Goal: Task Accomplishment & Management: Manage account settings

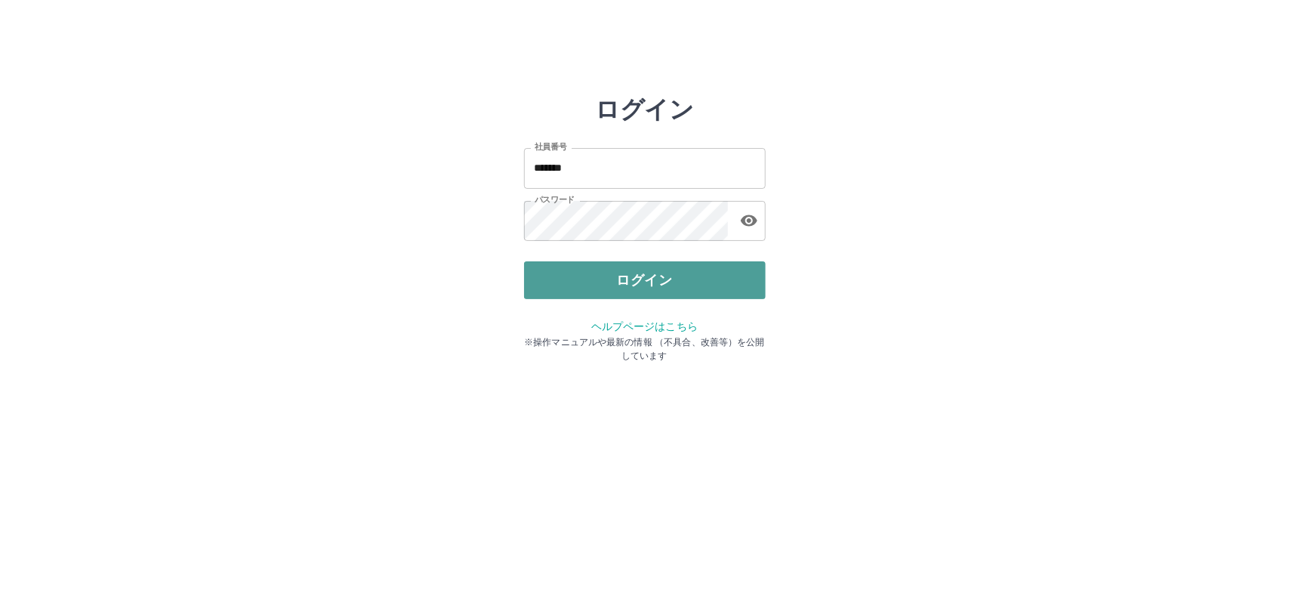
click at [635, 285] on button "ログイン" at bounding box center [645, 280] width 242 height 38
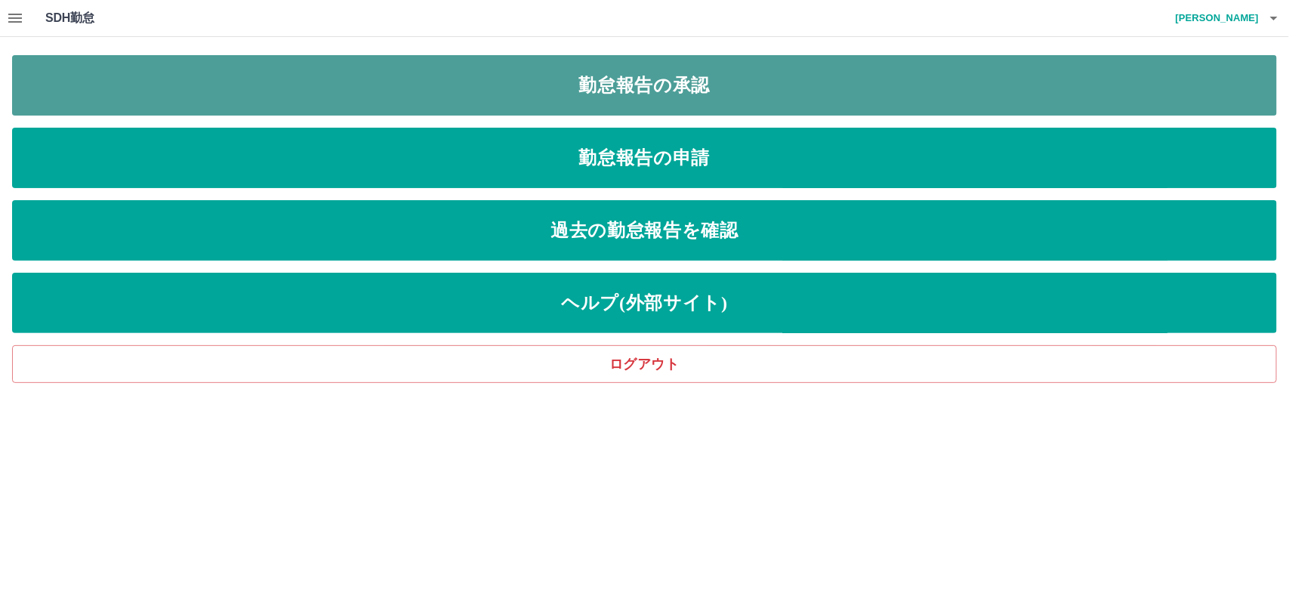
click at [569, 89] on link "勤怠報告の承認" at bounding box center [644, 85] width 1265 height 60
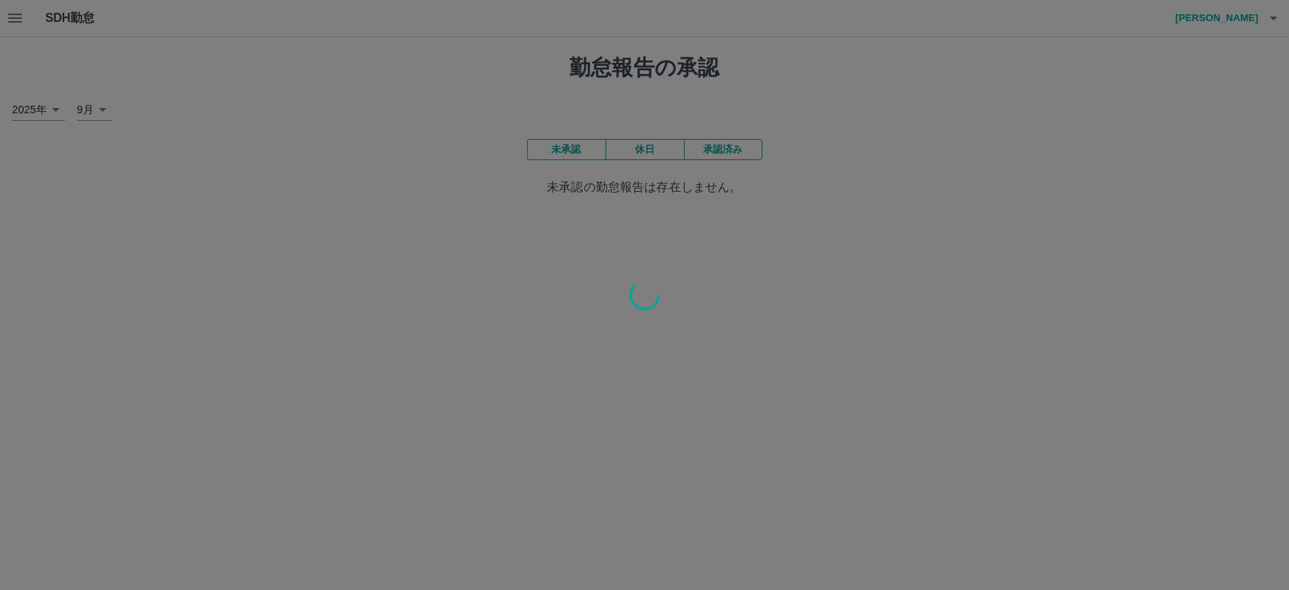
click at [557, 142] on div at bounding box center [644, 295] width 1289 height 590
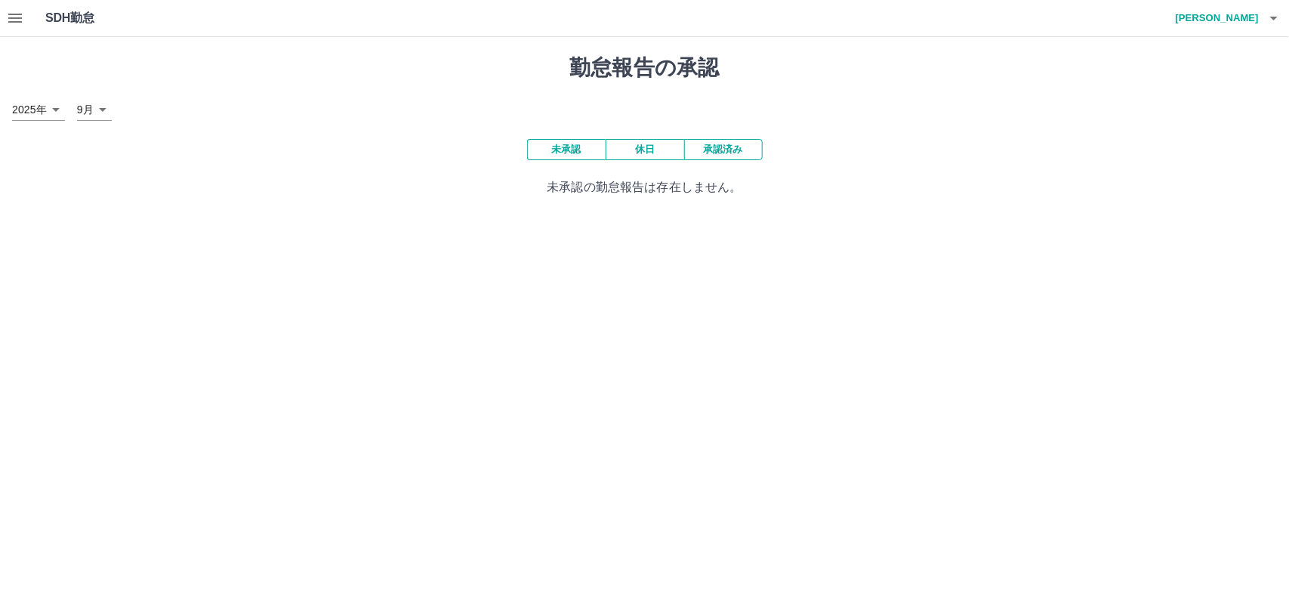
click at [559, 145] on button "未承認" at bounding box center [566, 149] width 79 height 21
click at [560, 148] on button "未承認" at bounding box center [566, 149] width 79 height 21
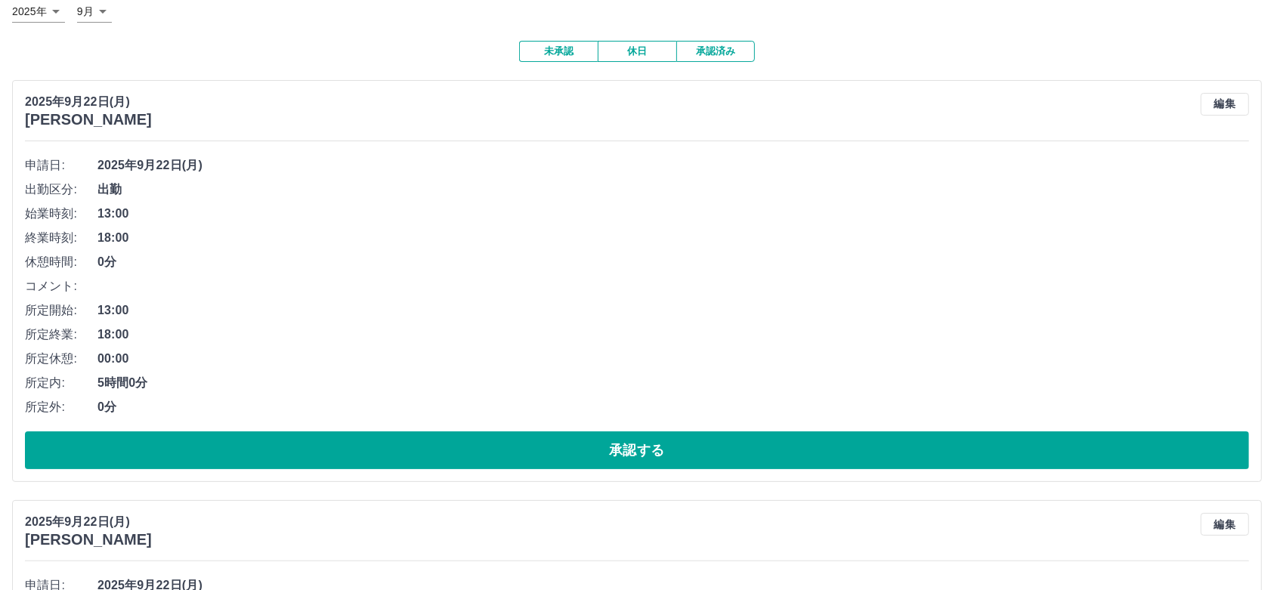
scroll to position [94, 0]
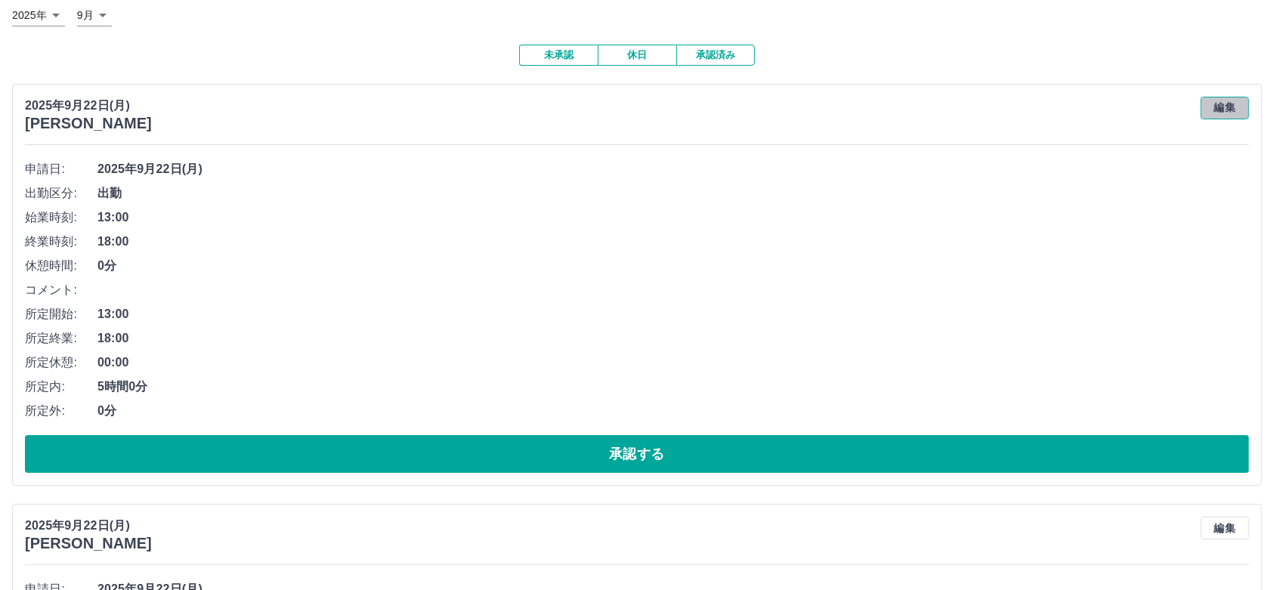
click at [1213, 107] on button "編集" at bounding box center [1224, 108] width 48 height 23
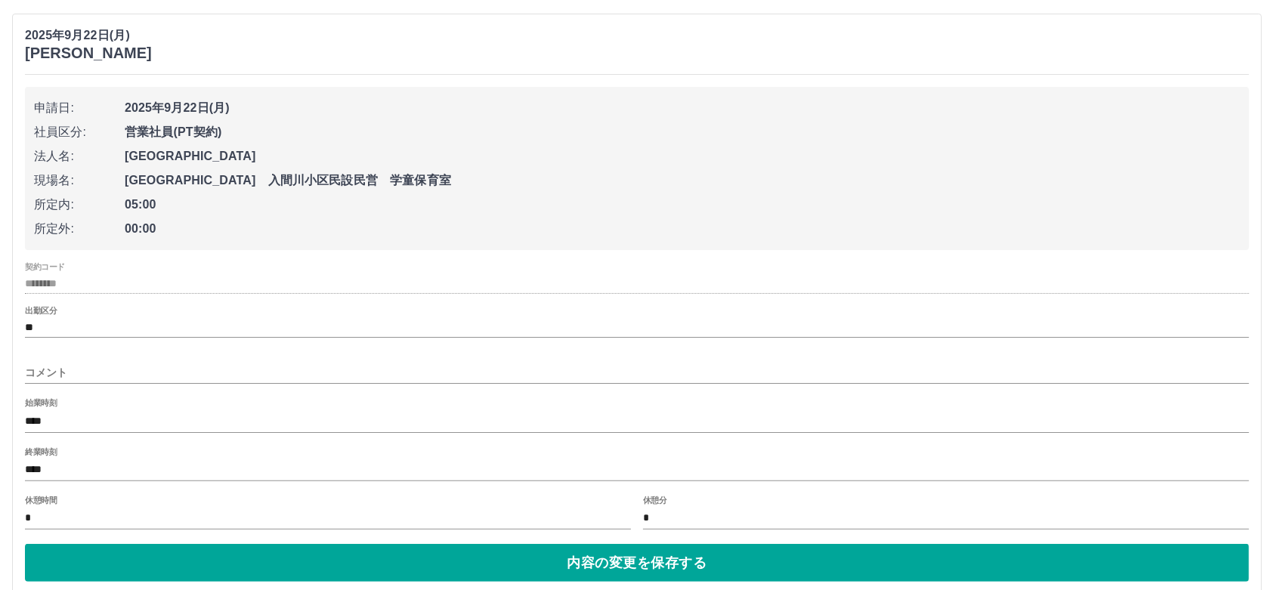
scroll to position [283, 0]
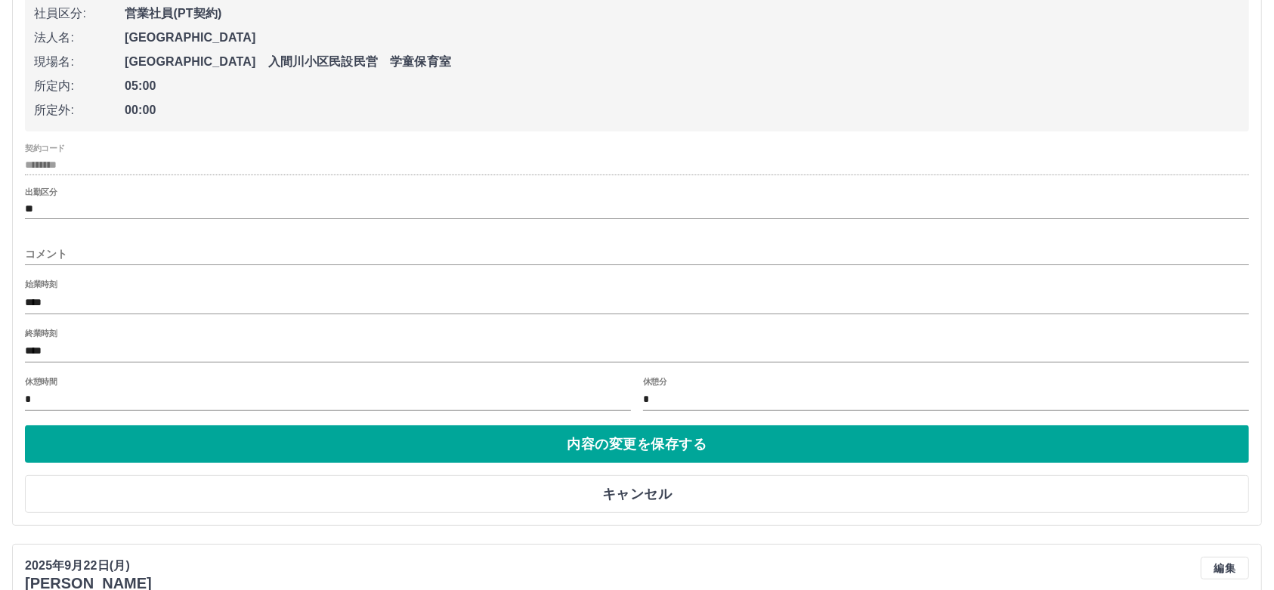
click at [103, 348] on input "****" at bounding box center [637, 352] width 1224 height 22
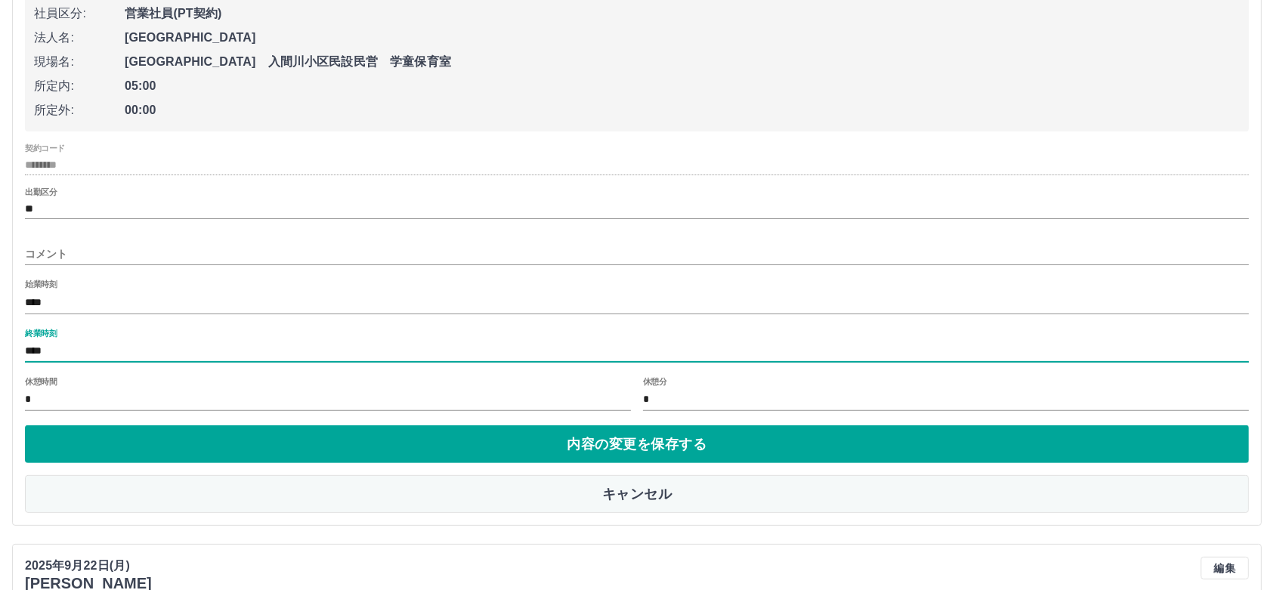
type input "****"
click at [681, 497] on button "キャンセル" at bounding box center [637, 494] width 1224 height 38
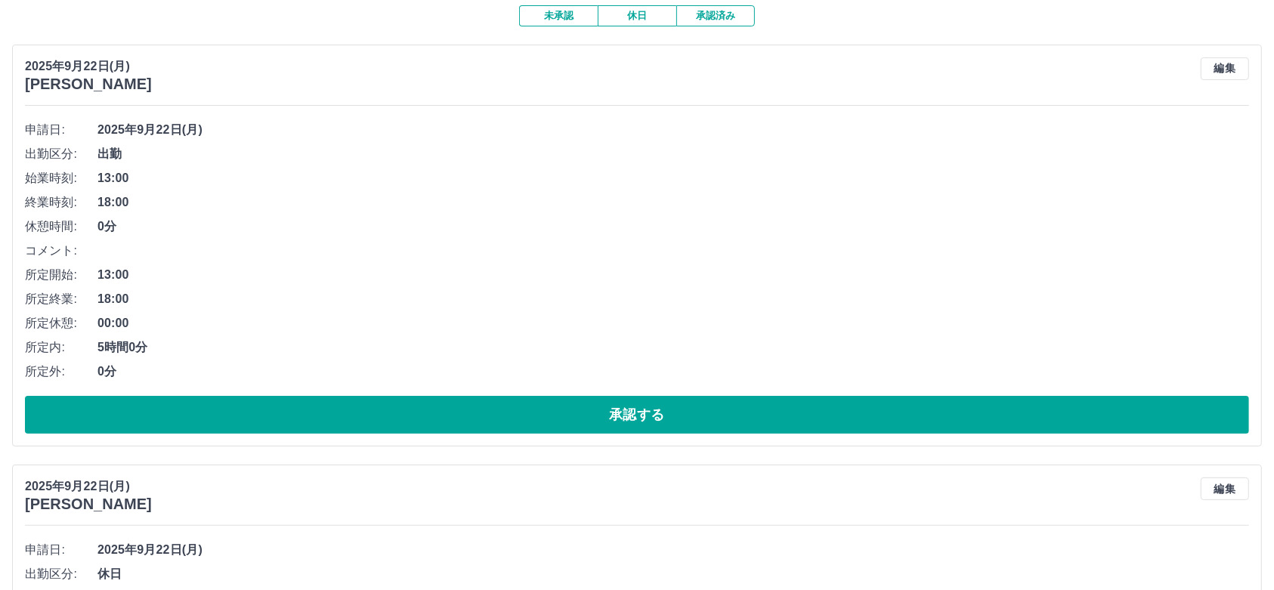
scroll to position [0, 0]
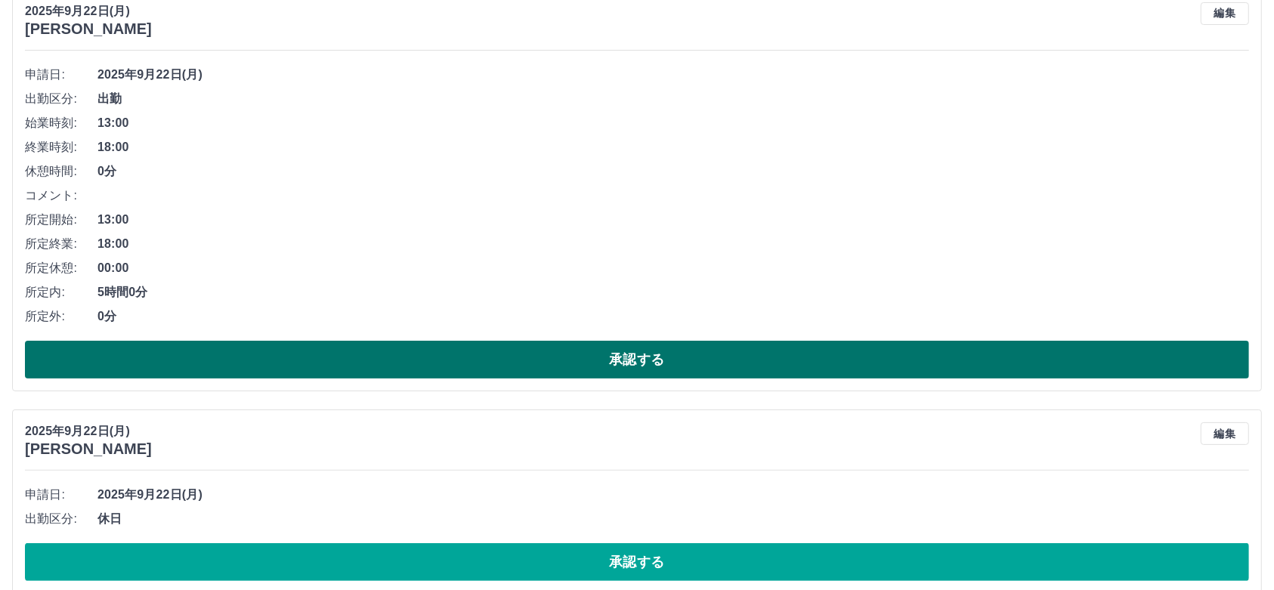
click at [289, 356] on button "承認する" at bounding box center [637, 360] width 1224 height 38
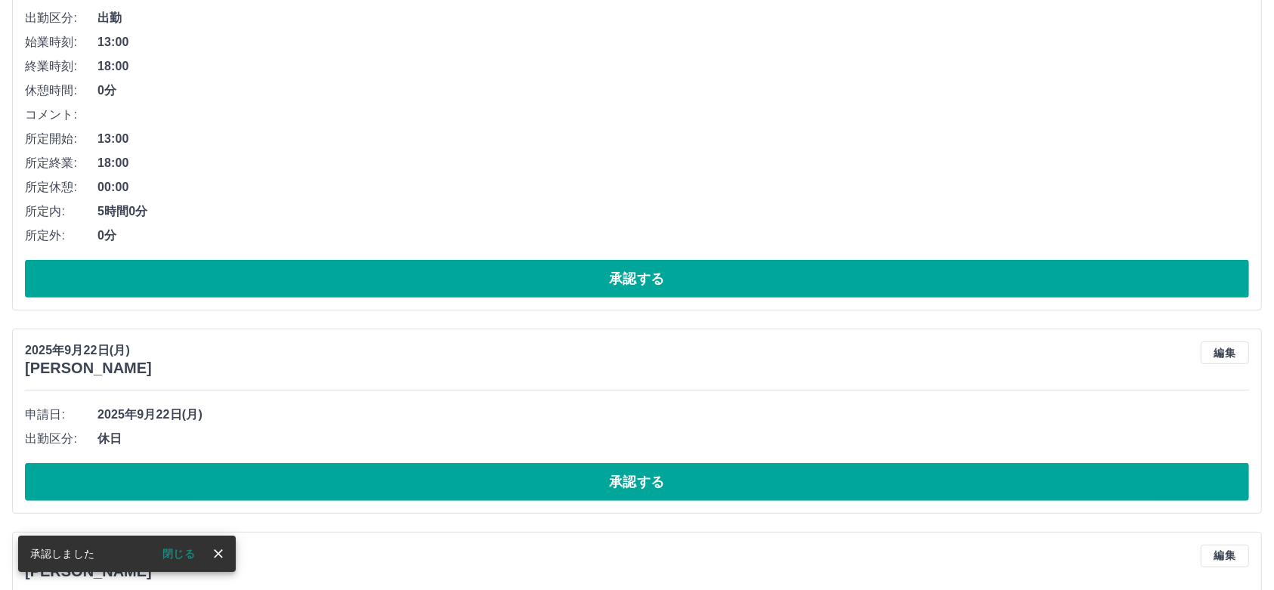
scroll to position [51, 0]
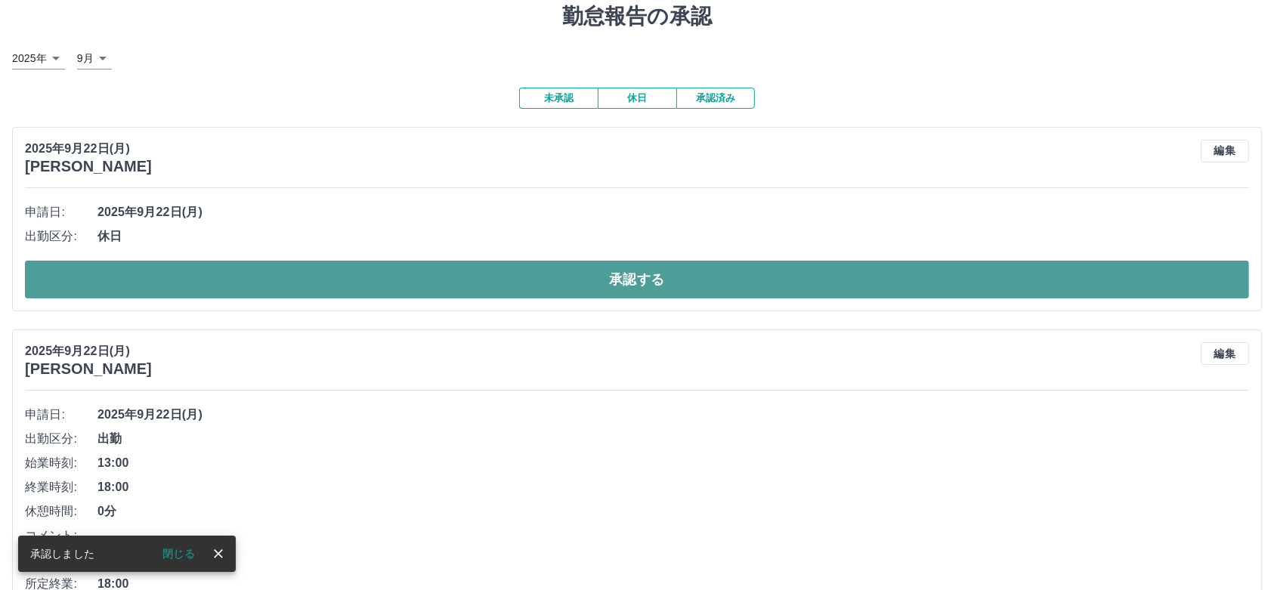
click at [178, 266] on button "承認する" at bounding box center [637, 280] width 1224 height 38
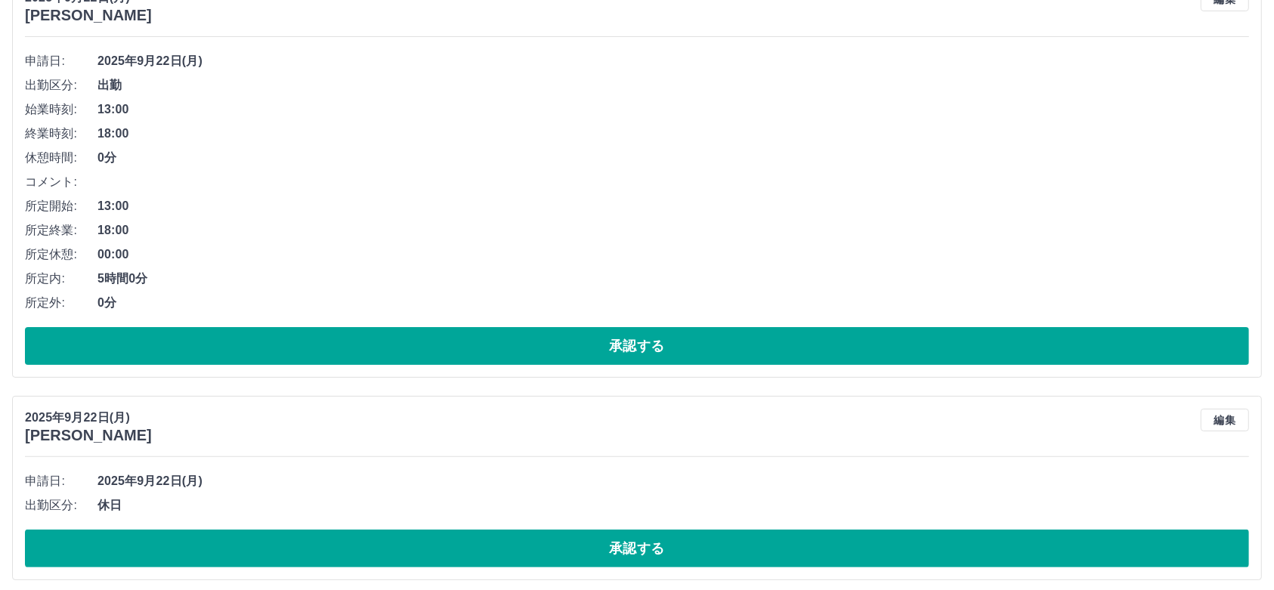
scroll to position [240, 0]
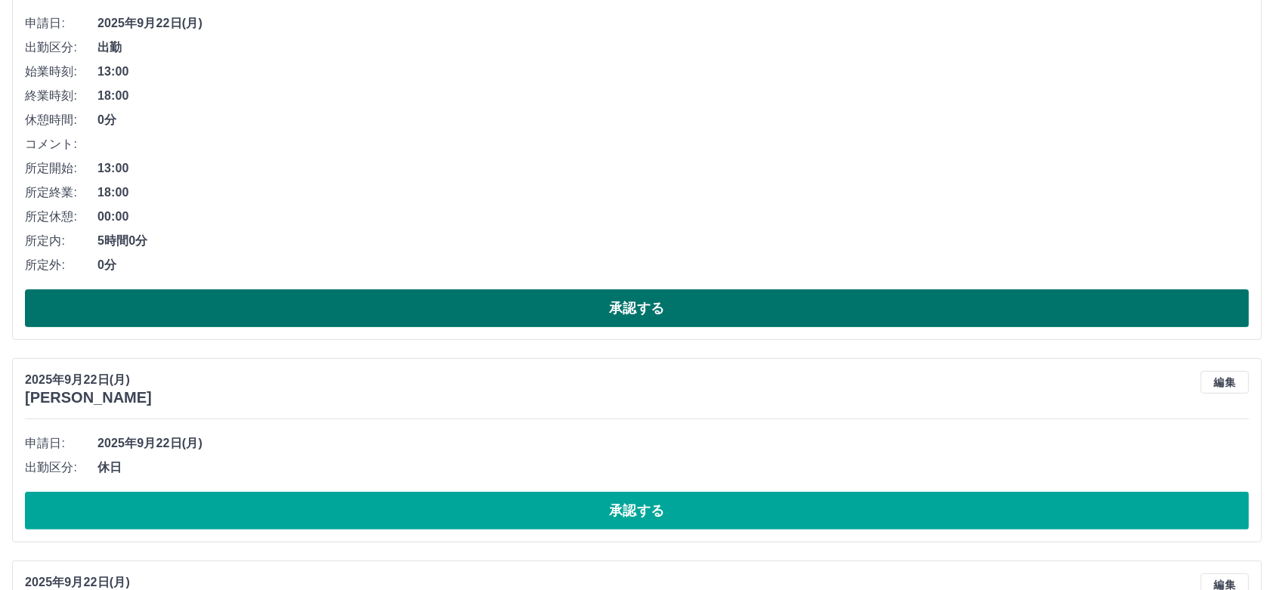
click at [326, 304] on button "承認する" at bounding box center [637, 308] width 1224 height 38
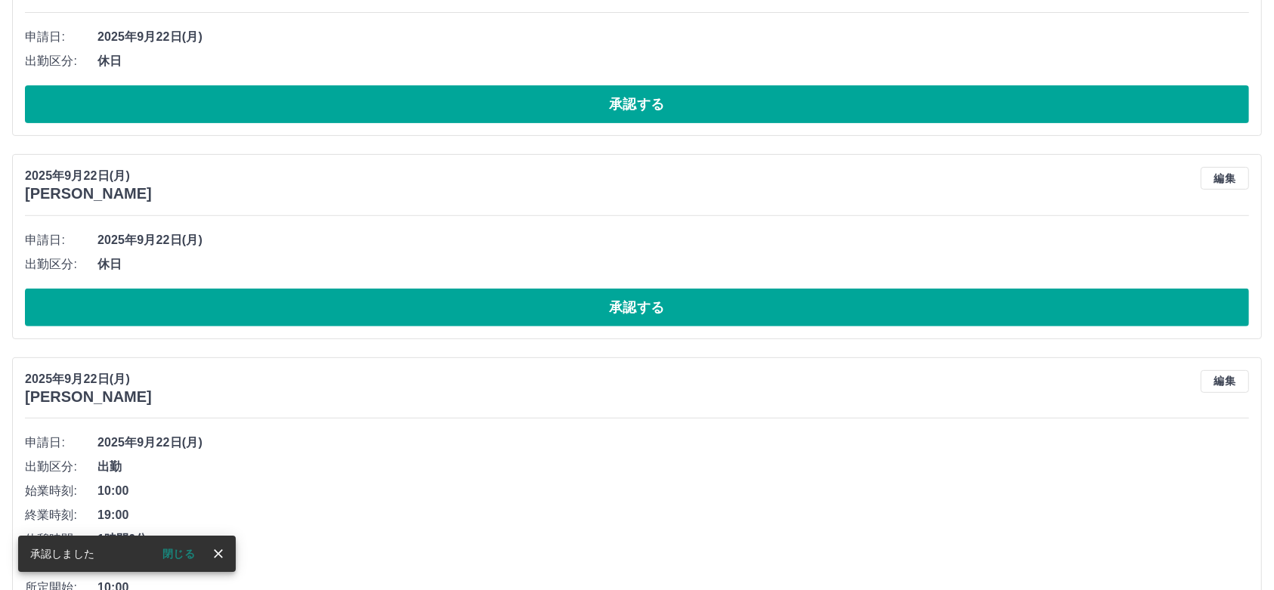
scroll to position [9, 0]
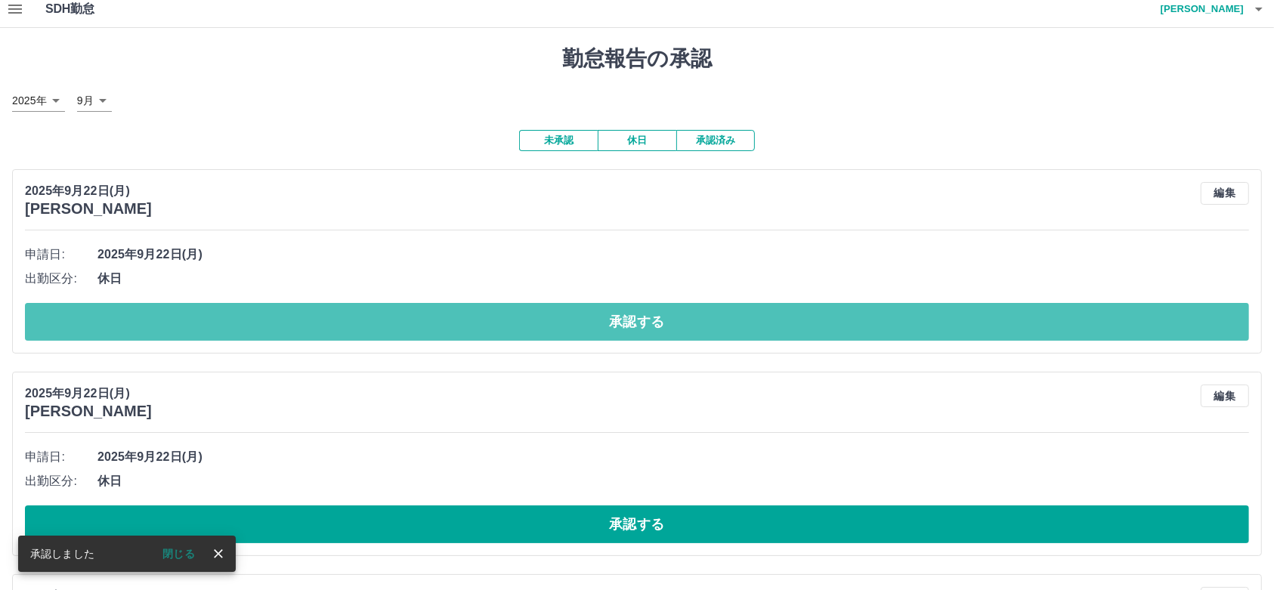
click at [325, 326] on button "承認する" at bounding box center [637, 322] width 1224 height 38
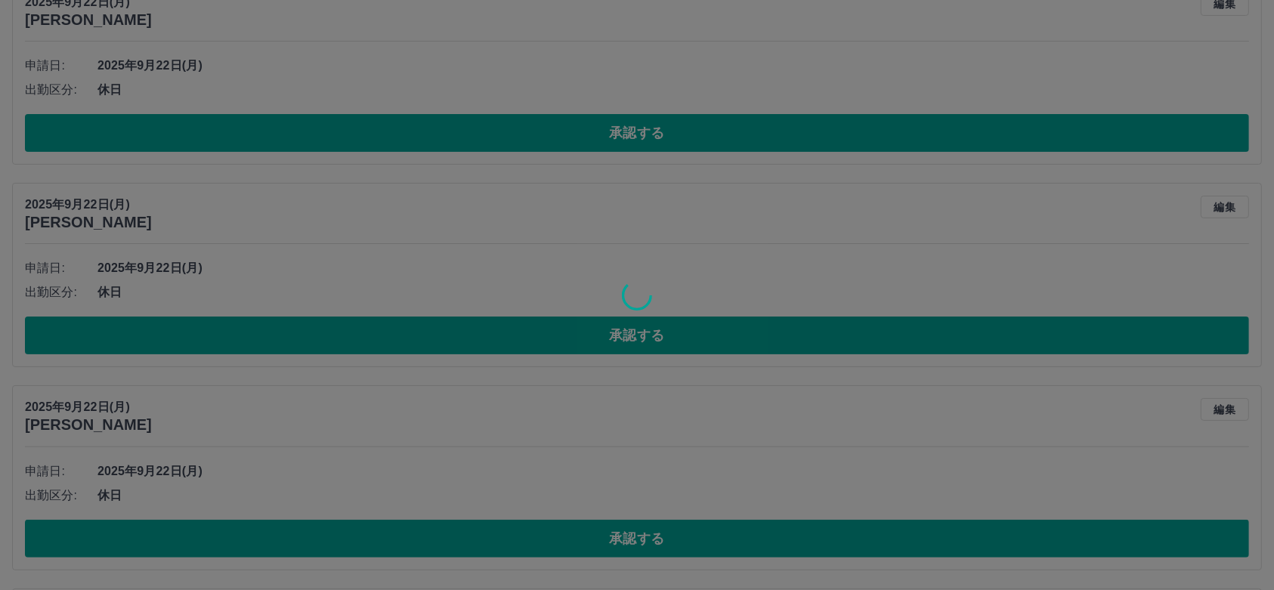
scroll to position [0, 0]
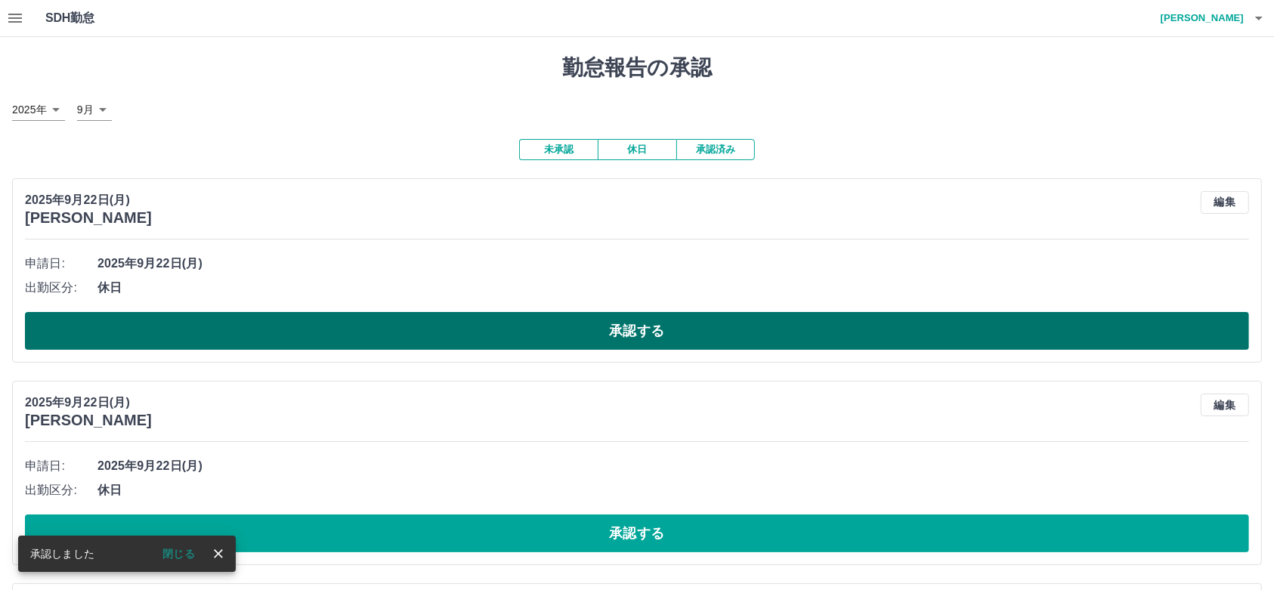
click at [323, 326] on button "承認する" at bounding box center [637, 331] width 1224 height 38
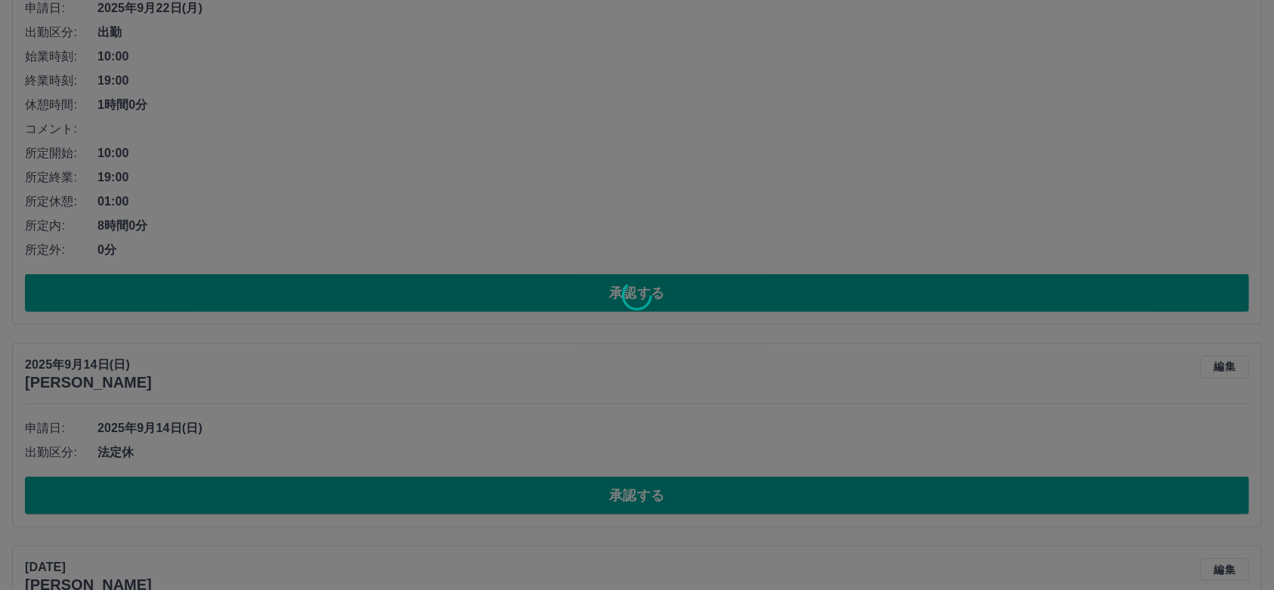
scroll to position [458, 0]
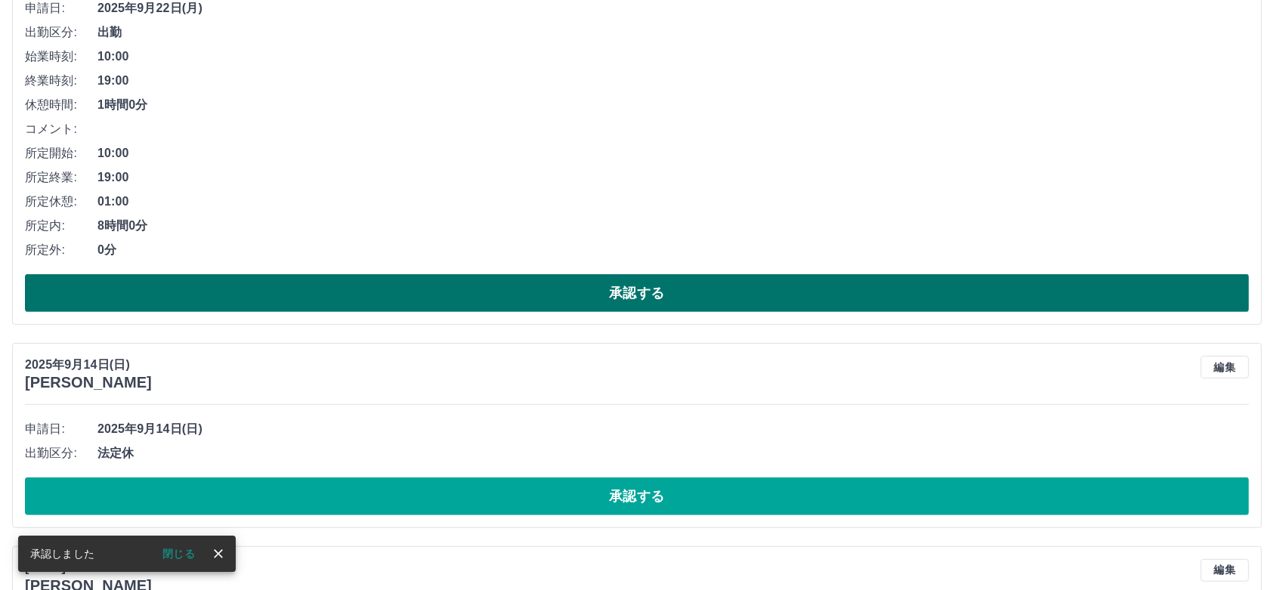
click at [289, 280] on button "承認する" at bounding box center [637, 293] width 1224 height 38
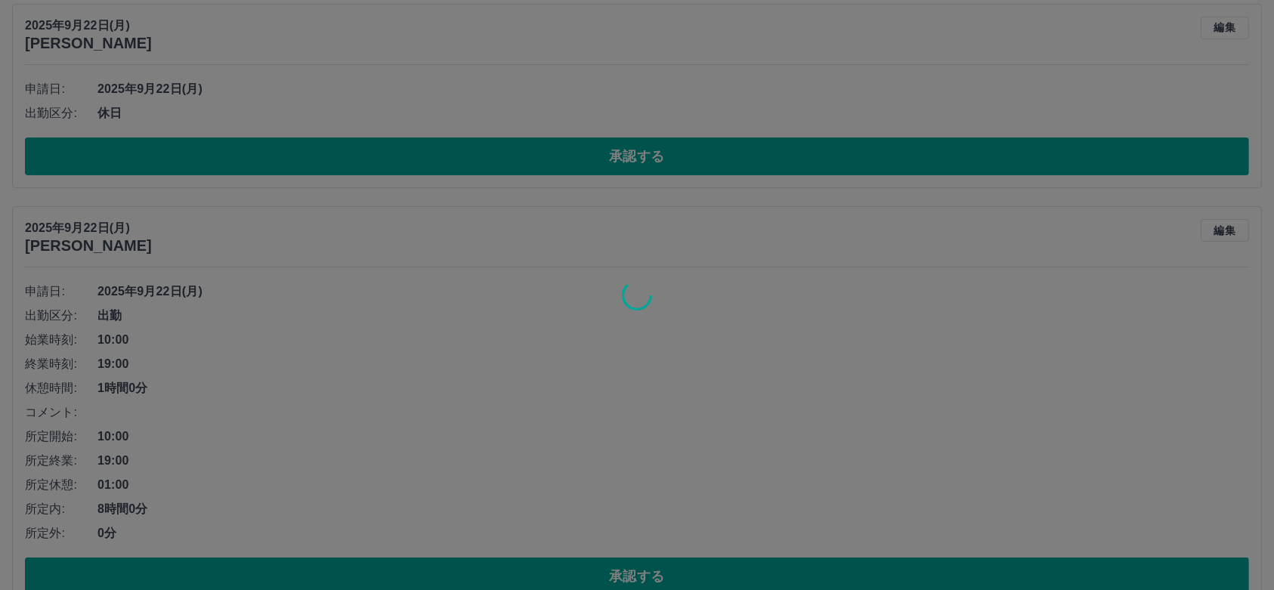
scroll to position [80, 0]
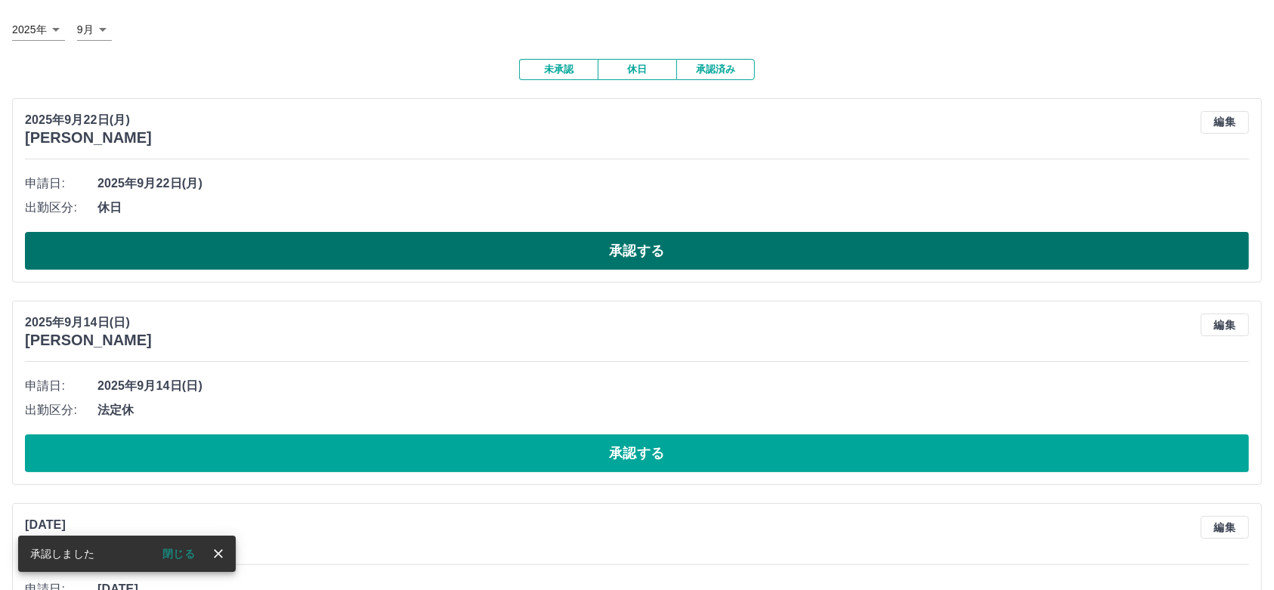
click at [334, 246] on button "承認する" at bounding box center [637, 251] width 1224 height 38
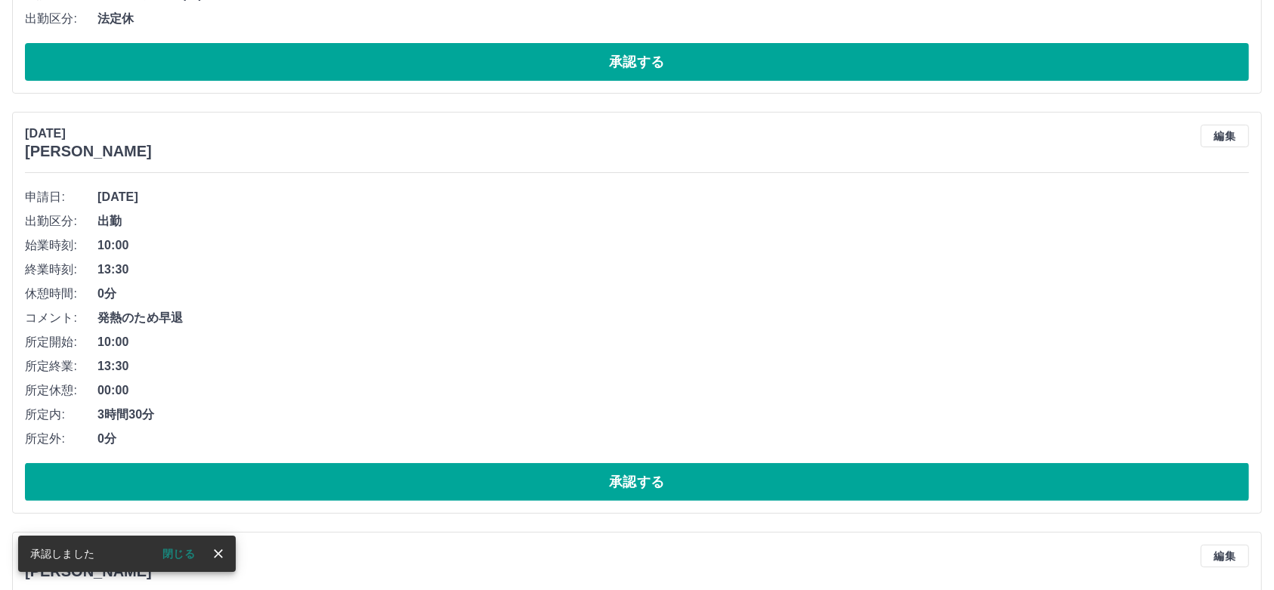
scroll to position [66, 0]
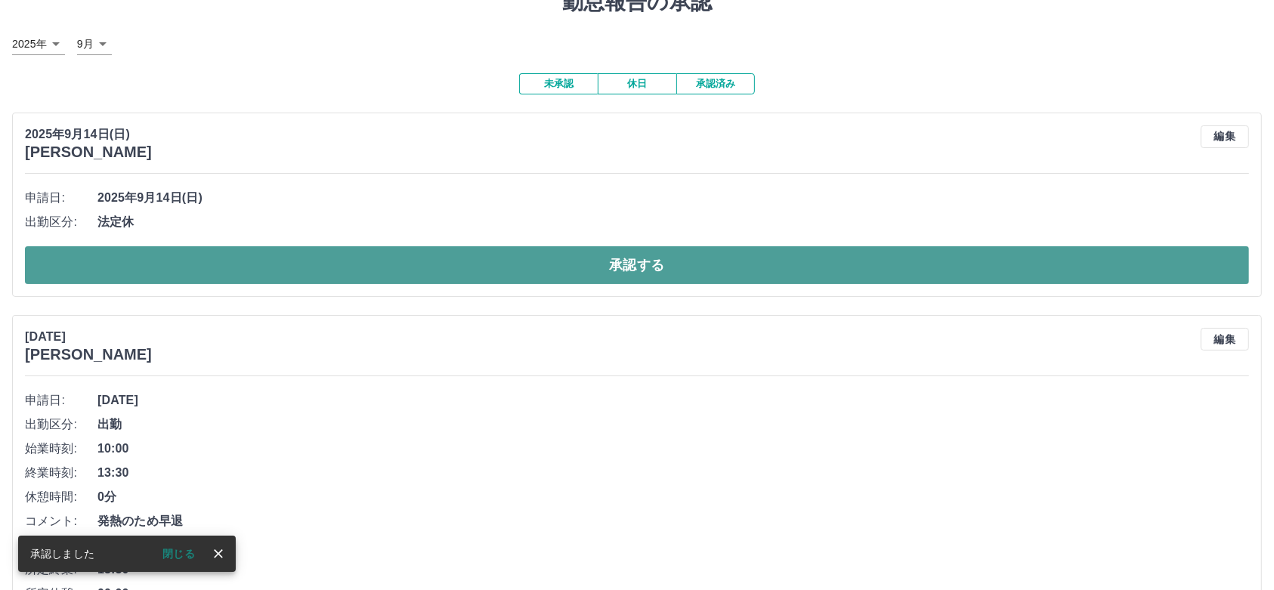
click at [401, 251] on button "承認する" at bounding box center [637, 265] width 1224 height 38
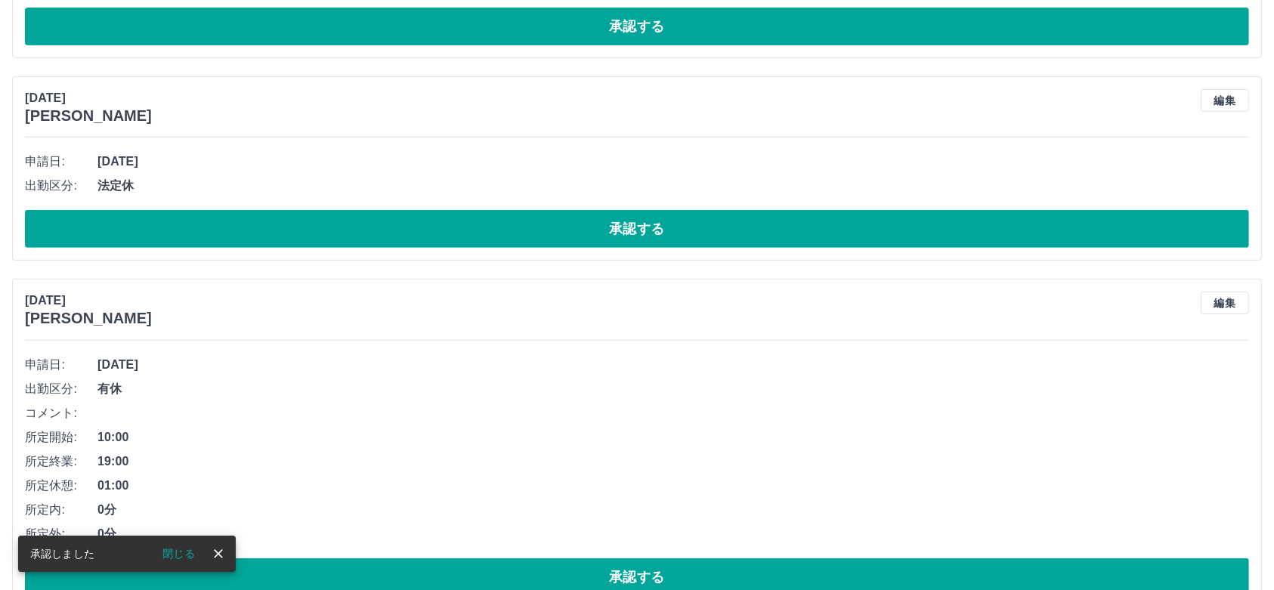
scroll to position [523, 0]
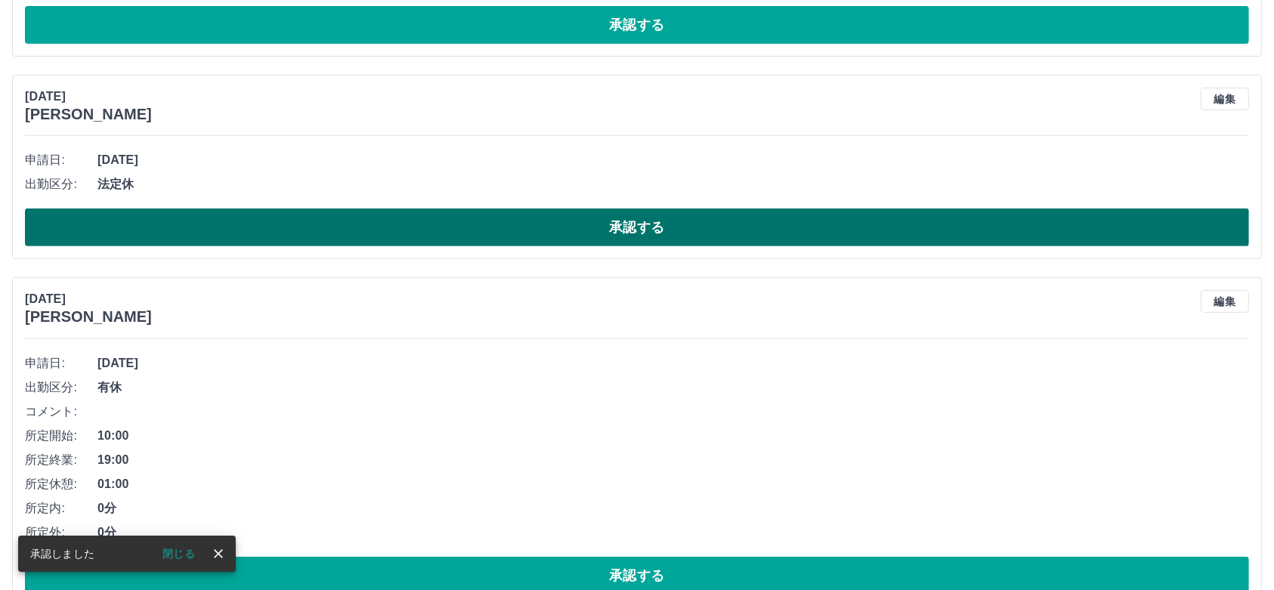
click at [289, 221] on button "承認する" at bounding box center [637, 227] width 1224 height 38
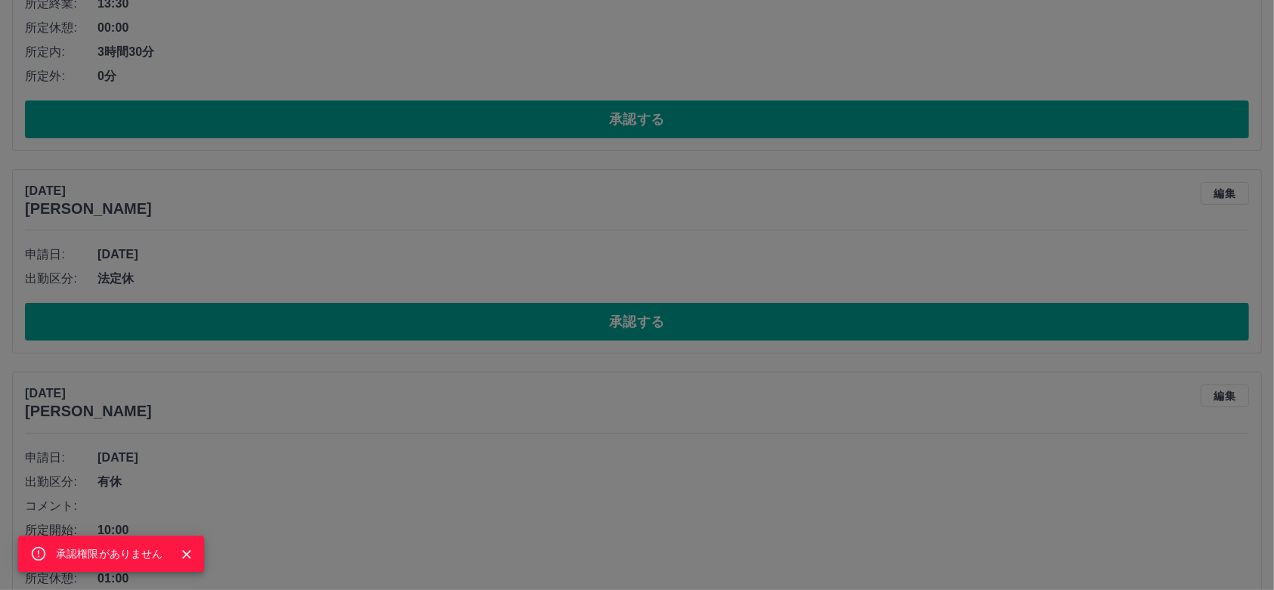
click at [820, 338] on div "承認権限がありません" at bounding box center [637, 295] width 1274 height 590
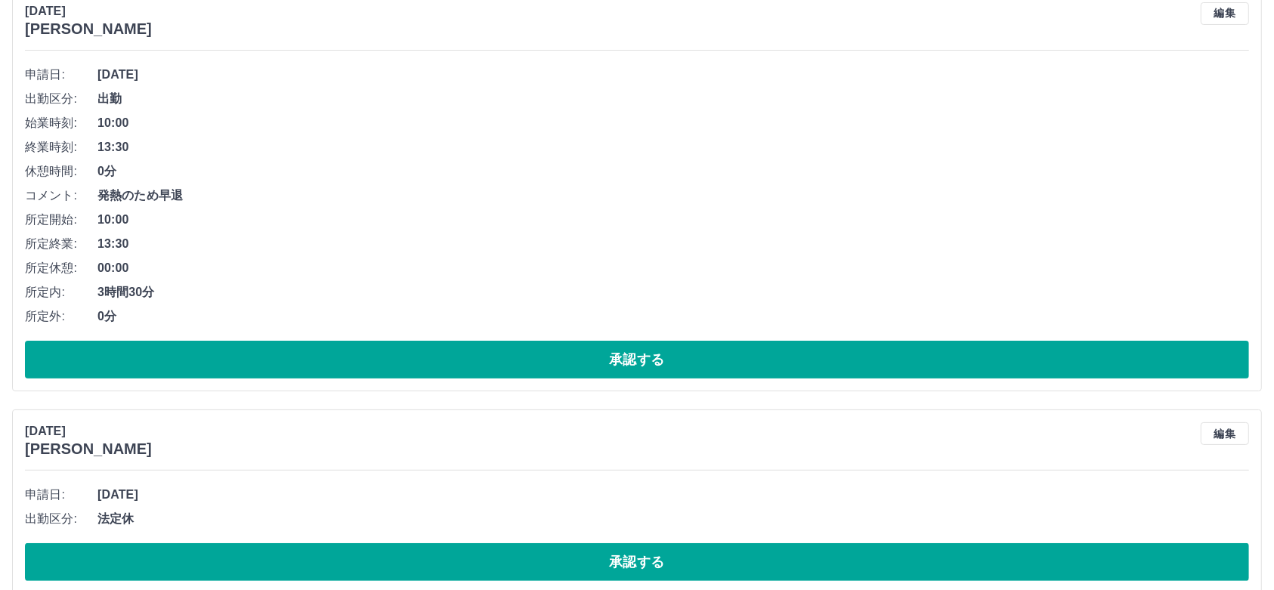
scroll to position [0, 0]
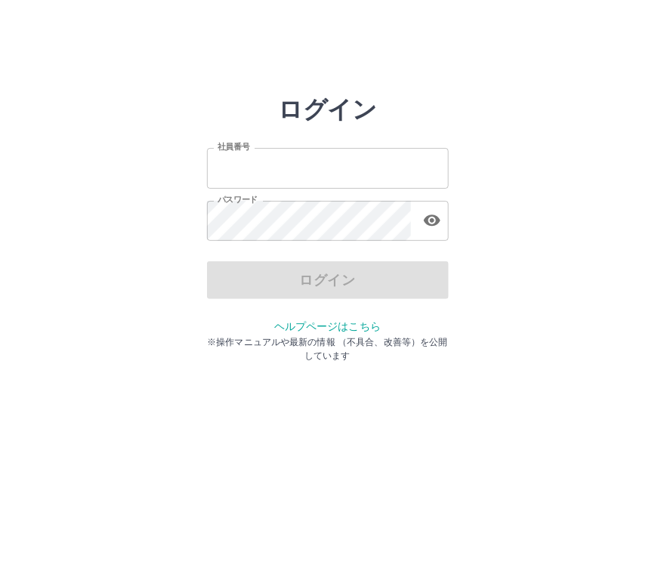
type input "*******"
click at [370, 280] on div "ログイン" at bounding box center [328, 280] width 242 height 38
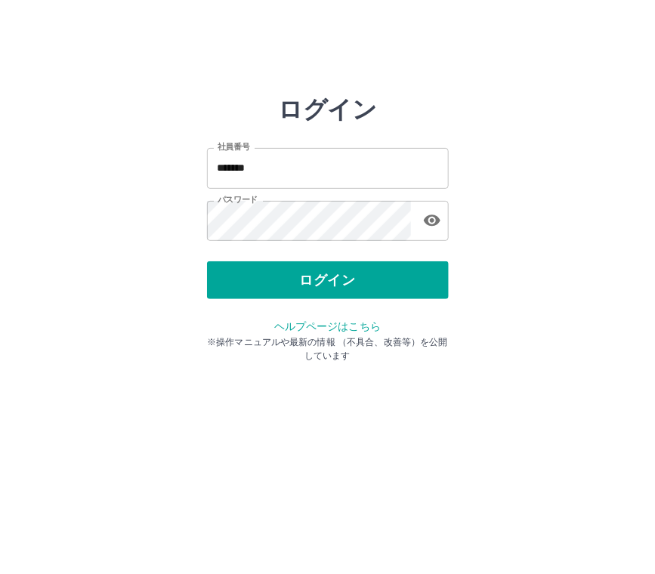
click at [370, 280] on button "ログイン" at bounding box center [328, 280] width 242 height 38
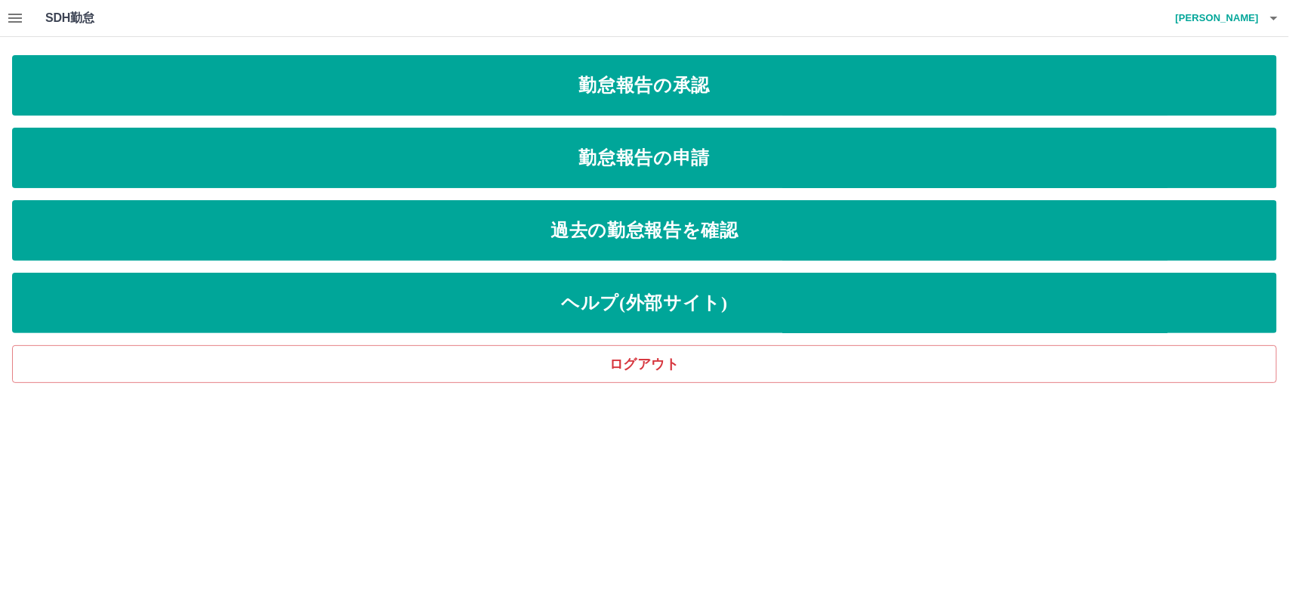
click at [10, 17] on icon "button" at bounding box center [15, 18] width 14 height 9
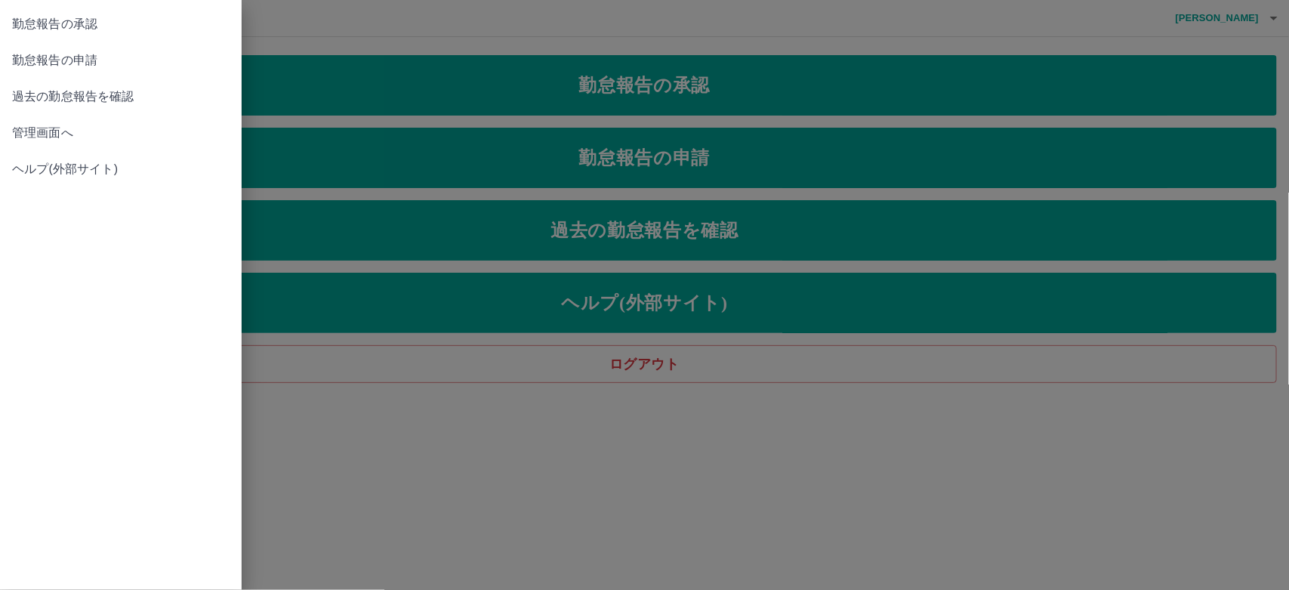
click at [76, 126] on span "管理画面へ" at bounding box center [121, 133] width 218 height 18
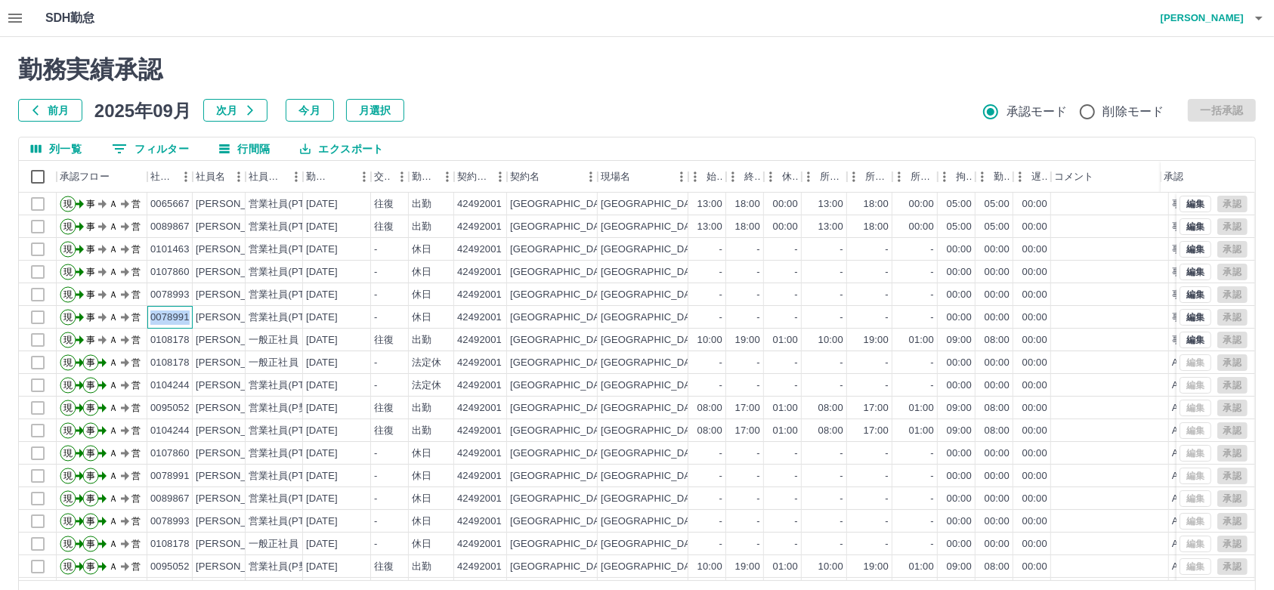
drag, startPoint x: 149, startPoint y: 317, endPoint x: 190, endPoint y: 317, distance: 40.8
click at [190, 317] on div "0078991" at bounding box center [169, 317] width 45 height 23
copy div "0078991"
